Goal: Communication & Community: Participate in discussion

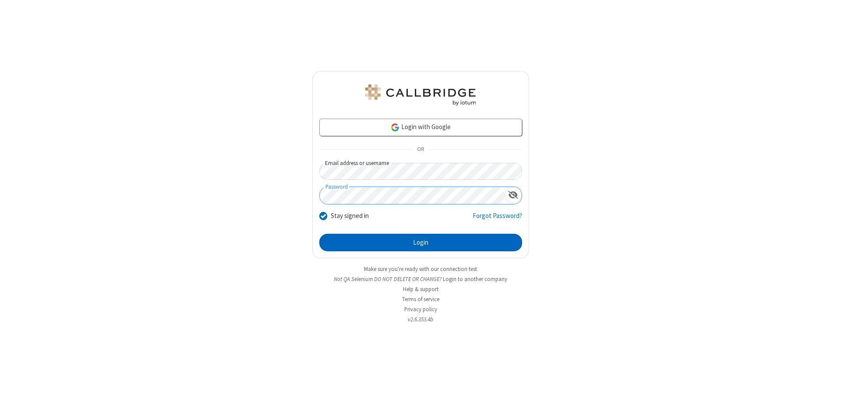
click at [421, 243] on button "Login" at bounding box center [420, 243] width 203 height 18
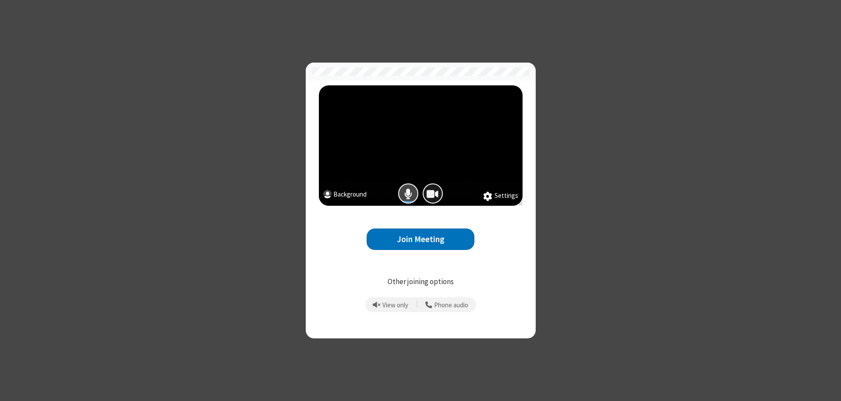
click at [433, 194] on span "Camera is on" at bounding box center [433, 194] width 12 height 13
click at [421, 239] on button "Join Meeting" at bounding box center [421, 239] width 108 height 21
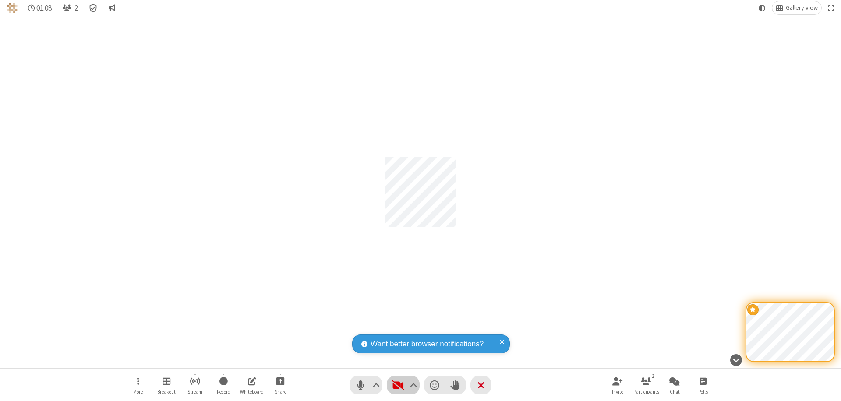
click at [403, 385] on span "Start video (⌘+Shift+V)" at bounding box center [397, 385] width 13 height 13
